Goal: Information Seeking & Learning: Find specific fact

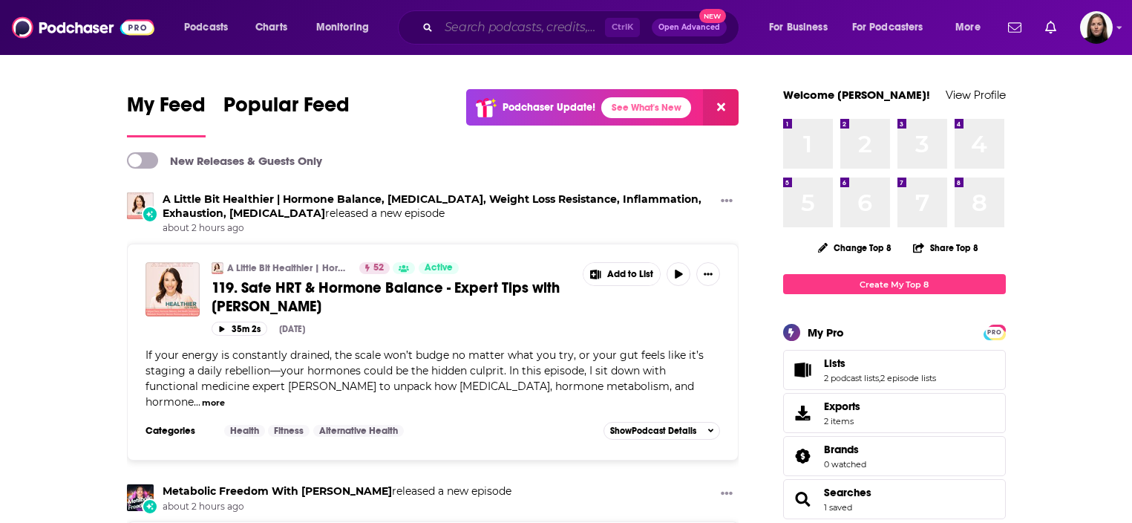
click at [478, 24] on input "Search podcasts, credits, & more..." at bounding box center [522, 28] width 166 height 24
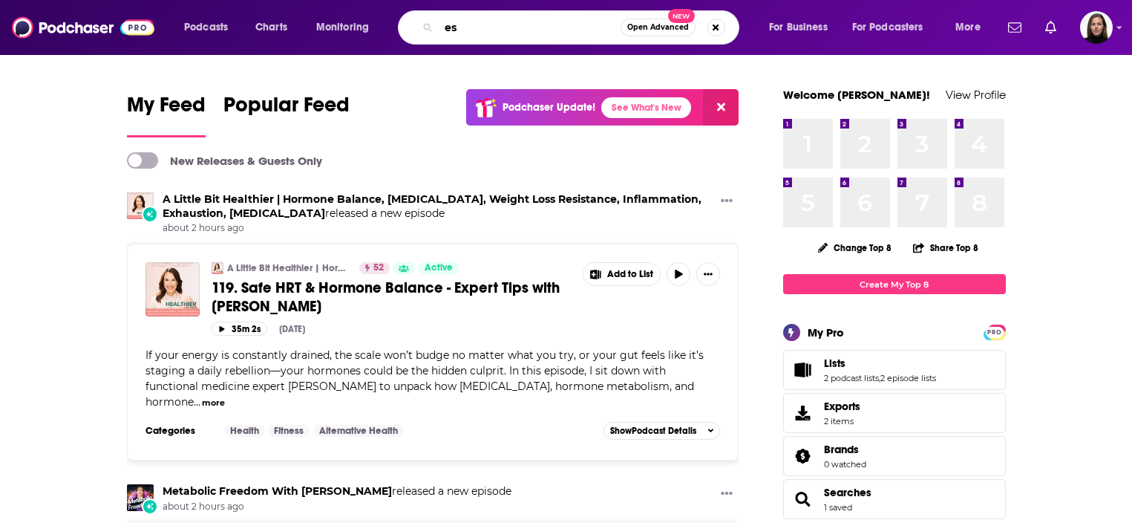
type input "e"
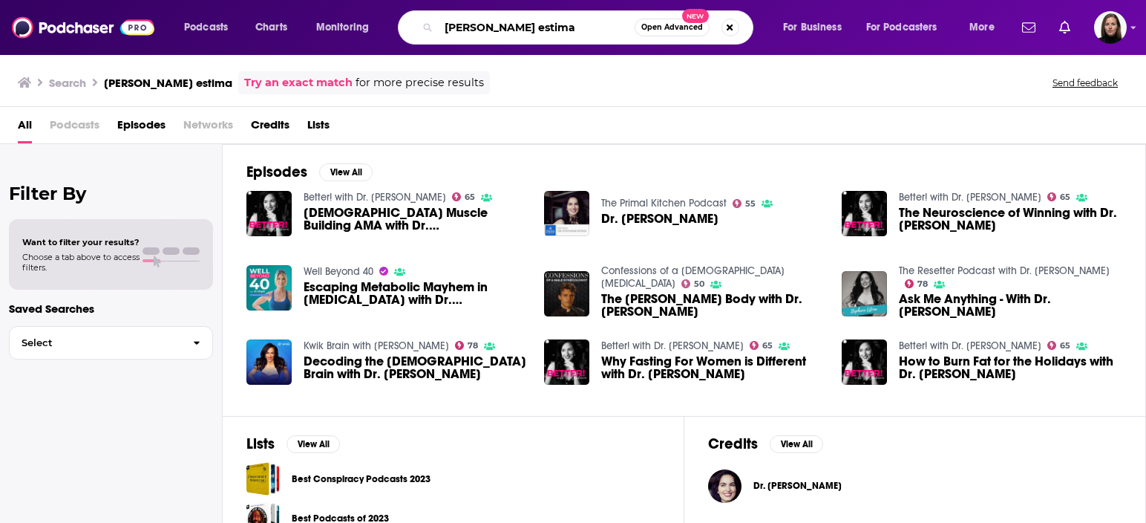
click at [567, 18] on input "[PERSON_NAME] estima" at bounding box center [537, 28] width 196 height 24
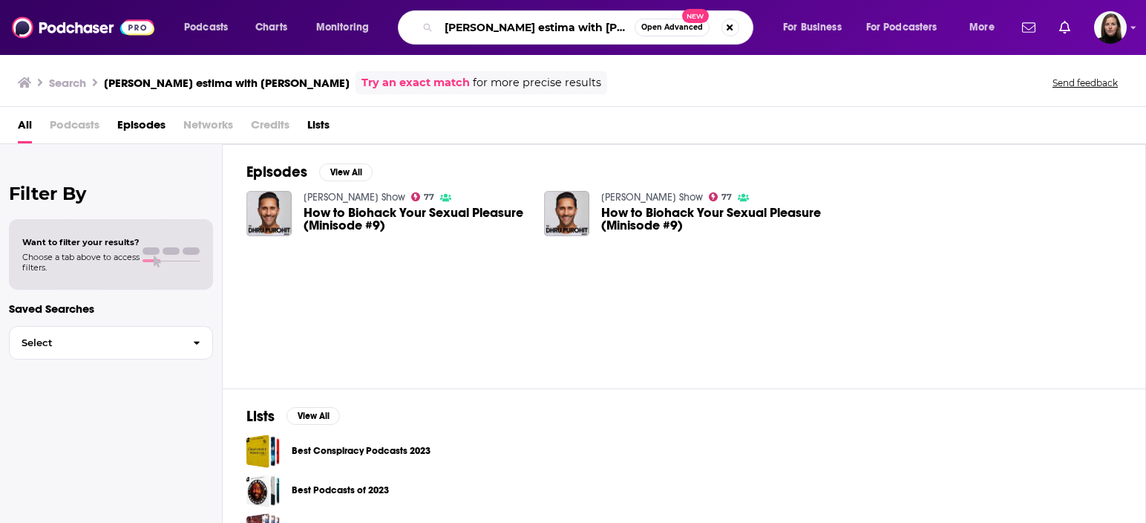
click at [551, 23] on input "[PERSON_NAME] estima with [PERSON_NAME]" at bounding box center [537, 28] width 196 height 24
drag, startPoint x: 543, startPoint y: 25, endPoint x: 702, endPoint y: 8, distance: 159.8
click at [702, 10] on div "[PERSON_NAME] estima with [PERSON_NAME] Open Advanced New" at bounding box center [576, 27] width 356 height 34
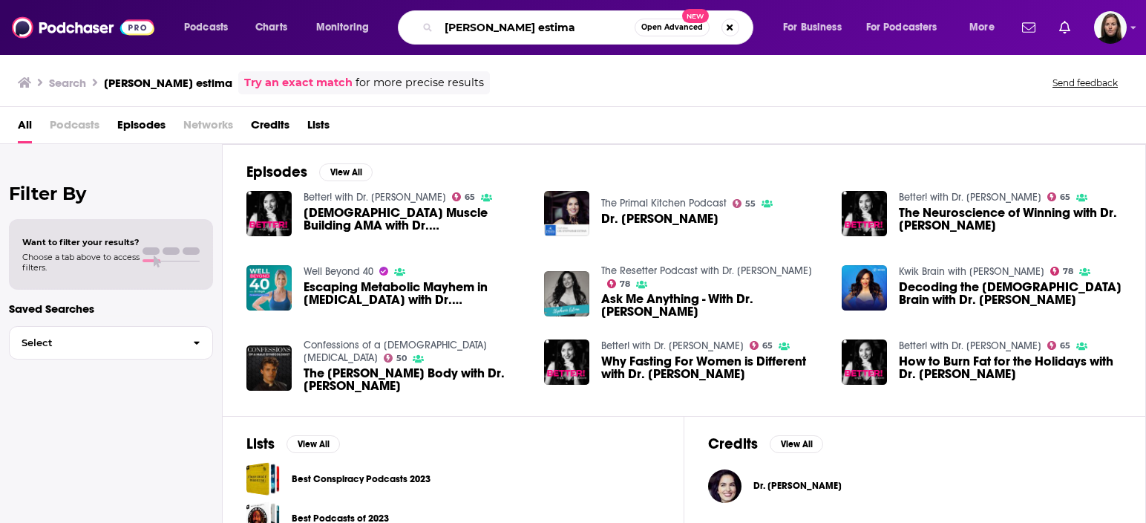
click at [532, 33] on input "[PERSON_NAME] estima" at bounding box center [537, 28] width 196 height 24
click at [554, 34] on input "[PERSON_NAME] estima" at bounding box center [537, 28] width 196 height 24
type input "[PERSON_NAME] estima with [PERSON_NAME]"
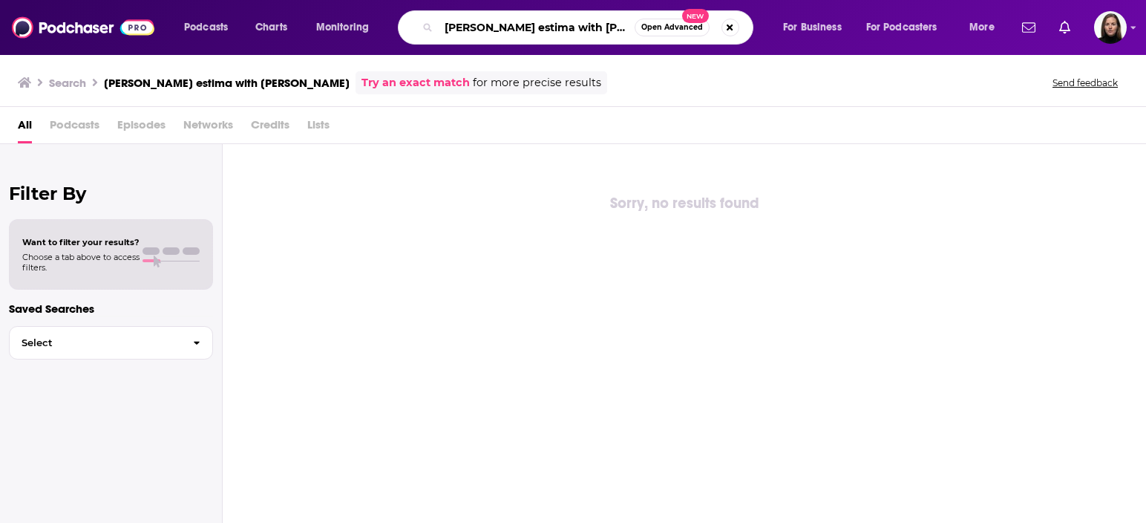
click at [614, 30] on input "[PERSON_NAME] estima with [PERSON_NAME]" at bounding box center [537, 28] width 196 height 24
click at [631, 31] on input "[PERSON_NAME] estima with [PERSON_NAME]" at bounding box center [537, 28] width 196 height 24
click at [732, 21] on button "Search podcasts, credits, & more..." at bounding box center [731, 28] width 18 height 18
type input "[PERSON_NAME] with [PERSON_NAME]"
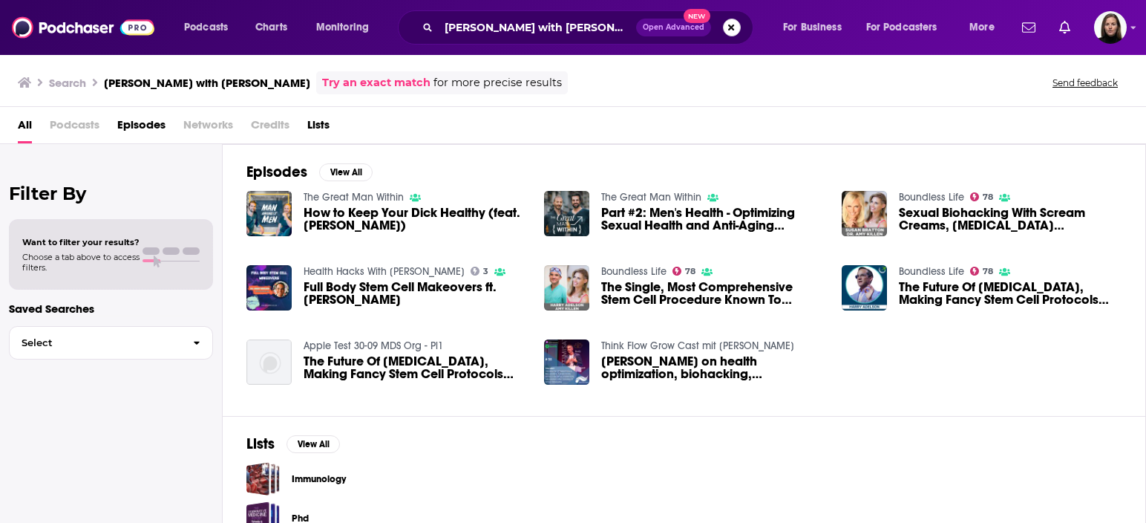
click at [734, 34] on button "Search podcasts, credits, & more..." at bounding box center [732, 28] width 18 height 18
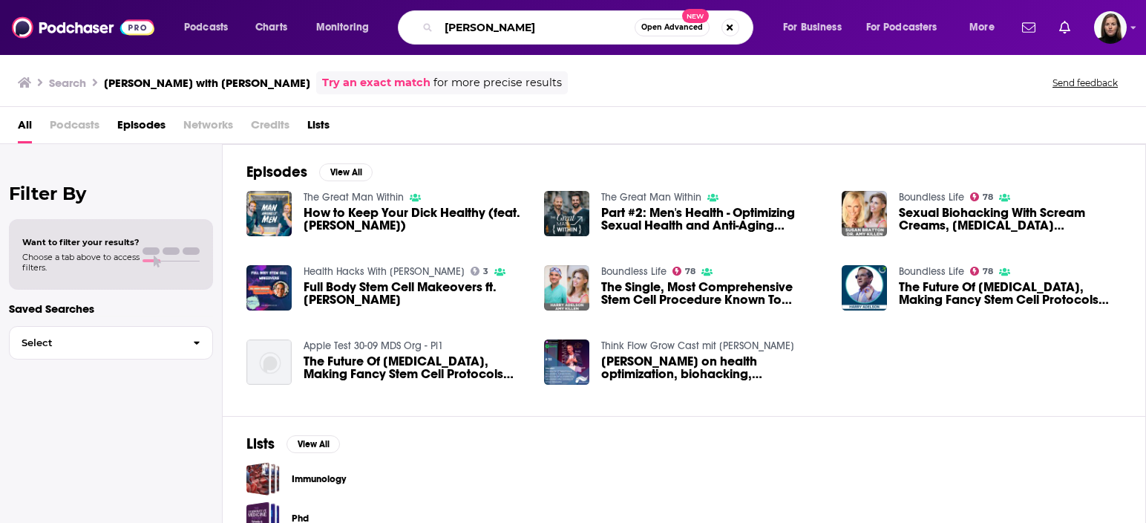
type input "[PERSON_NAME]"
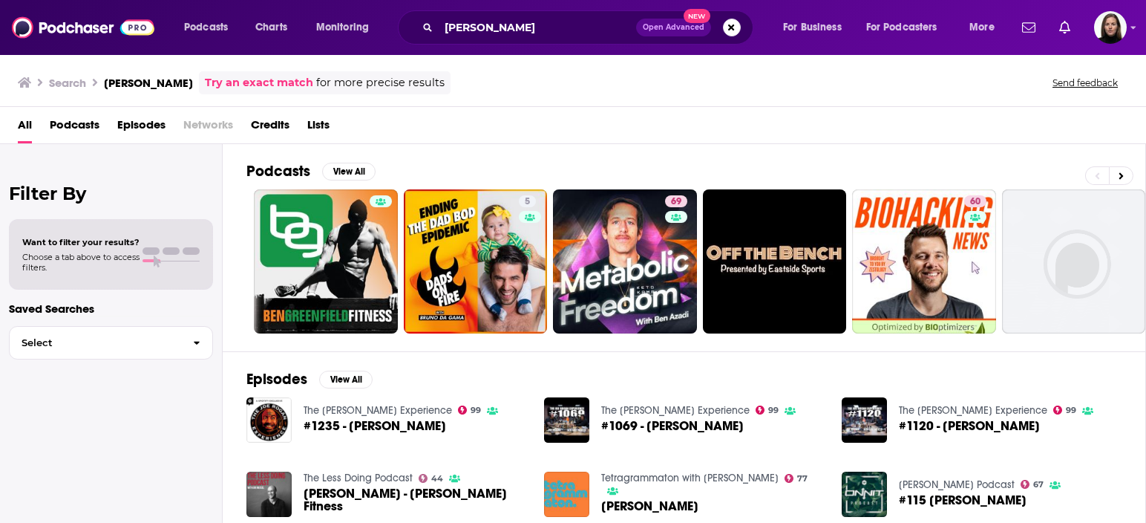
click at [399, 435] on div "#1235 - [PERSON_NAME]" at bounding box center [401, 427] width 195 height 17
click at [385, 422] on span "#1235 - [PERSON_NAME]" at bounding box center [375, 425] width 143 height 13
